Goal: Task Accomplishment & Management: Complete application form

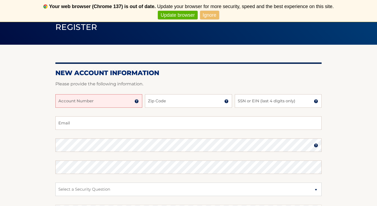
scroll to position [44, 0]
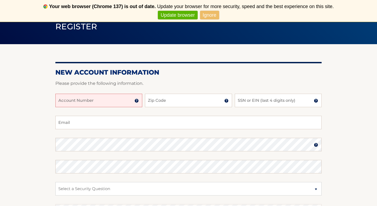
click at [73, 100] on input "Account Number" at bounding box center [98, 100] width 87 height 13
type input "44456011213"
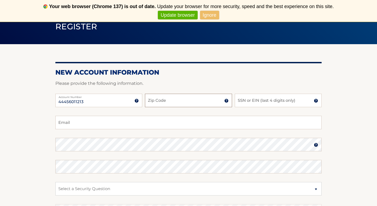
click at [163, 99] on input "Zip Code" at bounding box center [188, 100] width 87 height 13
type input "11105"
type input "1"
type input "9247"
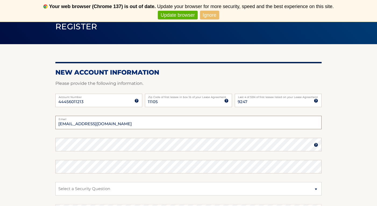
type input "jquint0910@gmail.com"
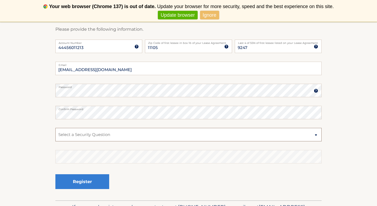
scroll to position [98, 0]
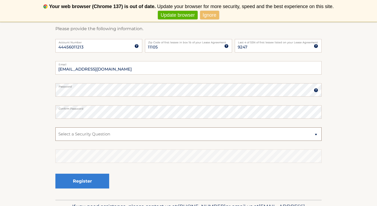
click at [92, 130] on select "Select a Security Question What was the name of your elementary school? What is…" at bounding box center [188, 133] width 266 height 13
select select "1"
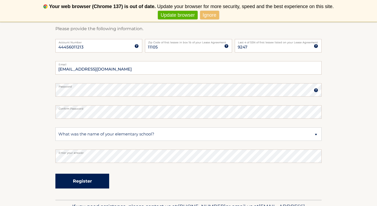
click at [73, 183] on button "Register" at bounding box center [82, 181] width 54 height 15
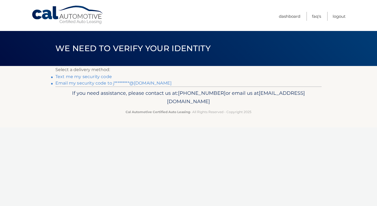
click at [89, 76] on link "Text me my security code" at bounding box center [83, 76] width 56 height 5
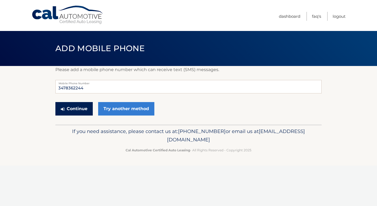
click at [77, 111] on button "Continue" at bounding box center [73, 108] width 37 height 13
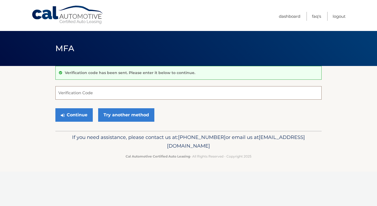
click at [80, 92] on input "Verification Code" at bounding box center [188, 92] width 266 height 13
type input "669169"
click at [78, 114] on button "Continue" at bounding box center [73, 114] width 37 height 13
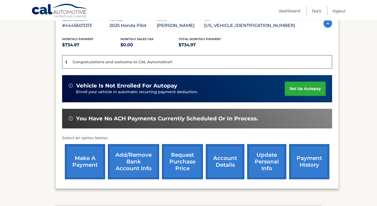
scroll to position [103, 0]
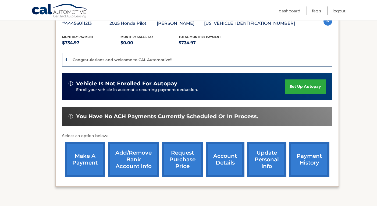
click at [309, 85] on link "set up autopay" at bounding box center [305, 86] width 41 height 14
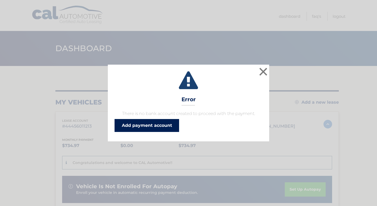
click at [160, 129] on link "Add payment account" at bounding box center [147, 125] width 65 height 13
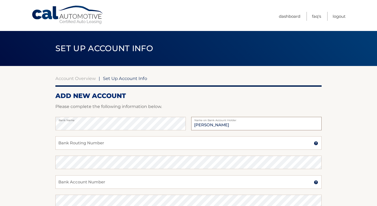
type input "[PERSON_NAME]"
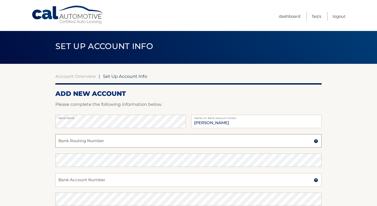
click at [63, 140] on input "Bank Routing Number" at bounding box center [188, 140] width 266 height 13
type input "021000021"
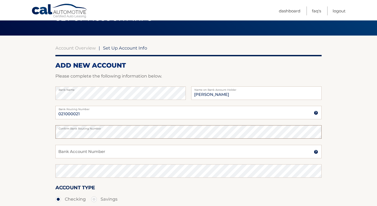
scroll to position [31, 0]
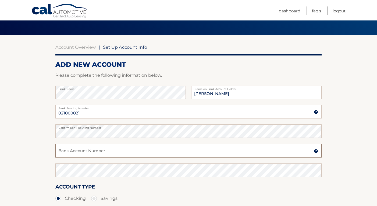
click at [76, 147] on input "Bank Account Number" at bounding box center [188, 150] width 266 height 13
type input "455762943"
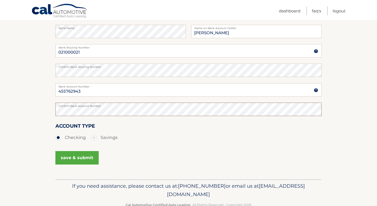
scroll to position [106, 0]
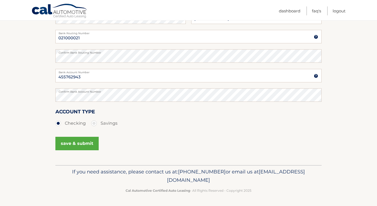
click at [91, 148] on button "save & submit" at bounding box center [76, 143] width 43 height 13
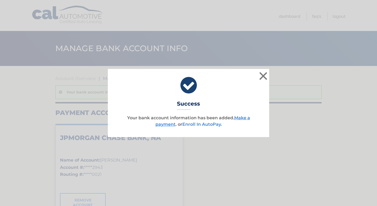
click at [201, 124] on link "Enroll In AutoPay" at bounding box center [201, 124] width 38 height 5
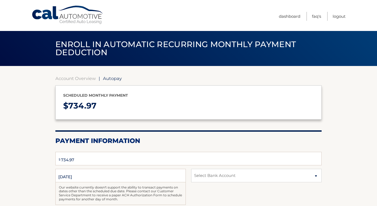
select select "OGQzMGMwNzItOTcyMC00YTAwLWE1ZTktNjI4NmEzN2YwYTQ0"
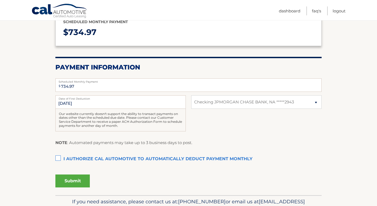
scroll to position [77, 0]
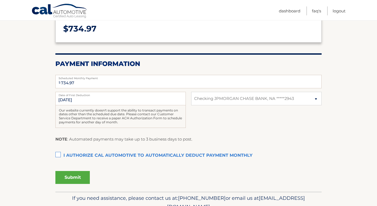
click at [59, 157] on label "I authorize cal automotive to automatically deduct payment monthly This checkbo…" at bounding box center [188, 155] width 266 height 11
click at [0, 0] on input "I authorize cal automotive to automatically deduct payment monthly This checkbo…" at bounding box center [0, 0] width 0 height 0
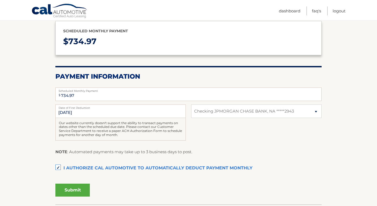
scroll to position [65, 0]
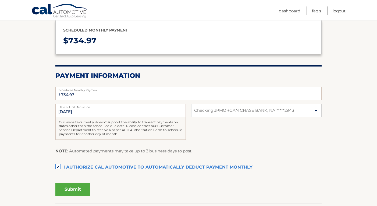
click at [67, 189] on button "Submit" at bounding box center [72, 189] width 34 height 13
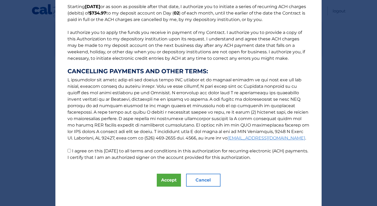
scroll to position [48, 0]
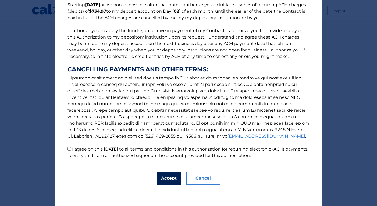
click at [164, 174] on button "Accept" at bounding box center [169, 178] width 24 height 13
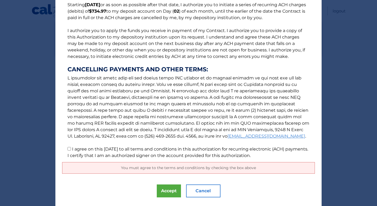
click at [70, 148] on input "I agree on this [DATE] to all terms and conditions in this authorization for re…" at bounding box center [69, 148] width 3 height 3
checkbox input "true"
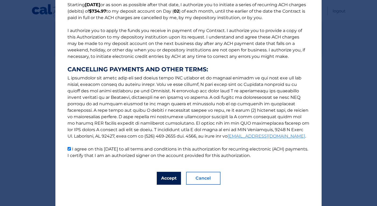
click at [165, 180] on button "Accept" at bounding box center [169, 178] width 24 height 13
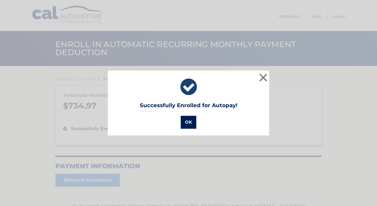
click at [190, 119] on button "OK" at bounding box center [189, 122] width 16 height 13
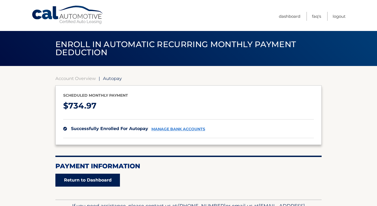
click at [97, 182] on link "Return to Dashboard" at bounding box center [87, 180] width 65 height 13
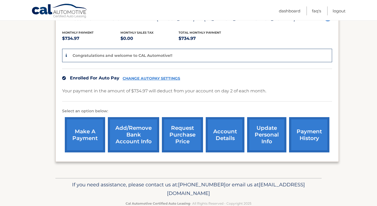
scroll to position [120, 0]
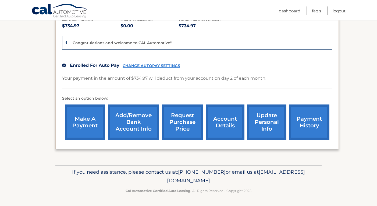
click at [91, 162] on div "my vehicles Add a new lease lease account #44456011213 vehicle 2025 Honda Pilot…" at bounding box center [197, 55] width 284 height 219
